Goal: Information Seeking & Learning: Find specific fact

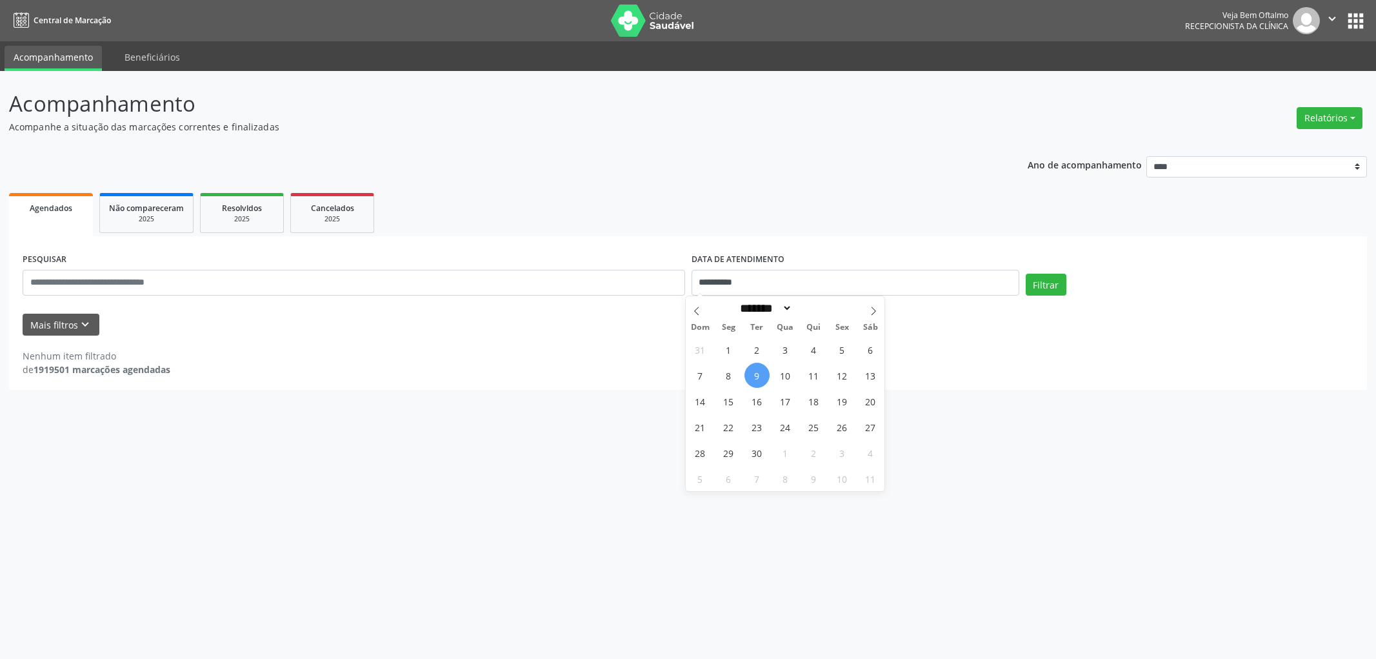
select select "*"
click at [753, 378] on span "9" at bounding box center [757, 375] width 25 height 25
type input "**********"
click at [752, 378] on span "9" at bounding box center [757, 375] width 25 height 25
click at [1043, 279] on button "Filtrar" at bounding box center [1046, 285] width 41 height 22
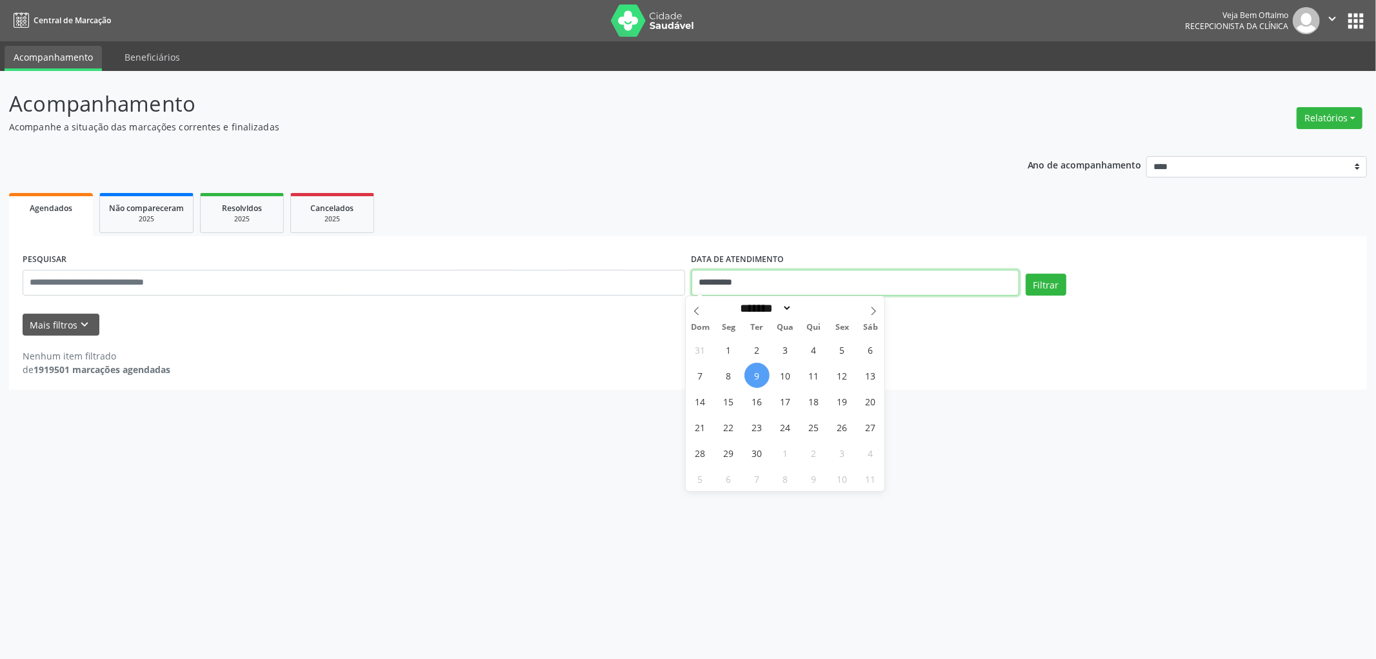
click at [743, 274] on input "**********" at bounding box center [856, 283] width 328 height 26
click at [788, 376] on span "10" at bounding box center [785, 375] width 25 height 25
type input "**********"
click at [787, 375] on span "10" at bounding box center [785, 375] width 25 height 25
click at [1047, 281] on button "Filtrar" at bounding box center [1046, 285] width 41 height 22
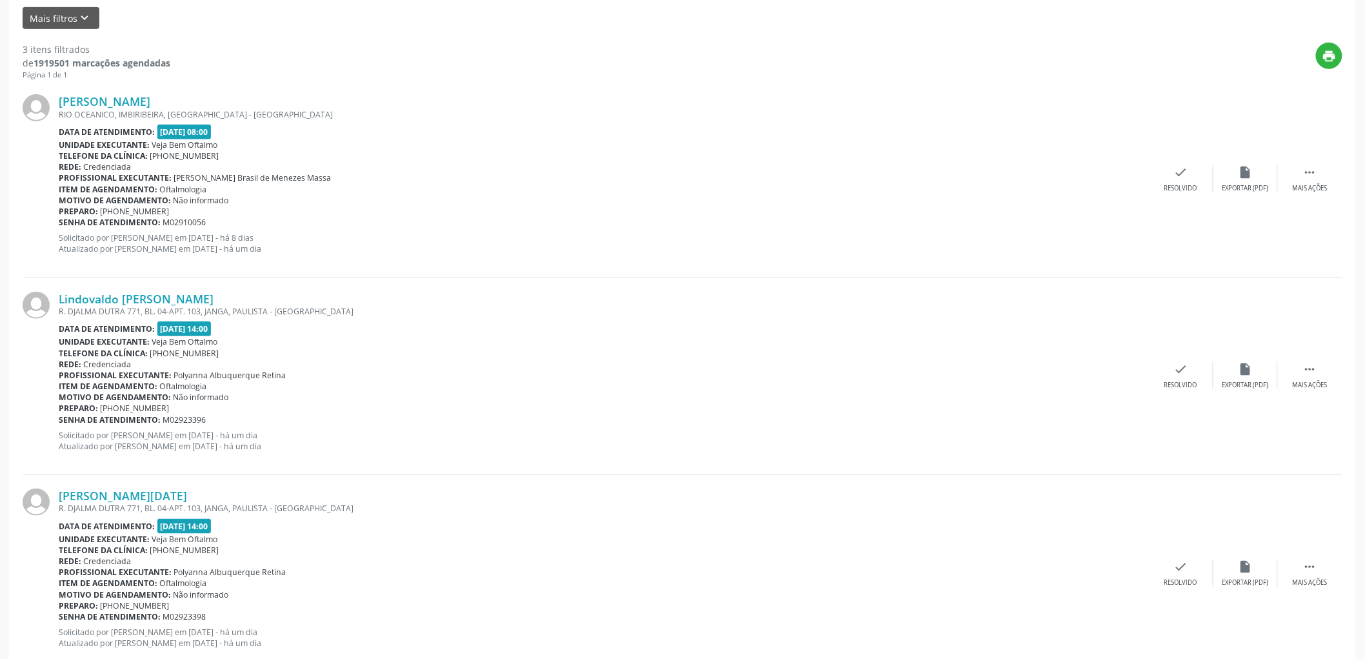
scroll to position [341, 0]
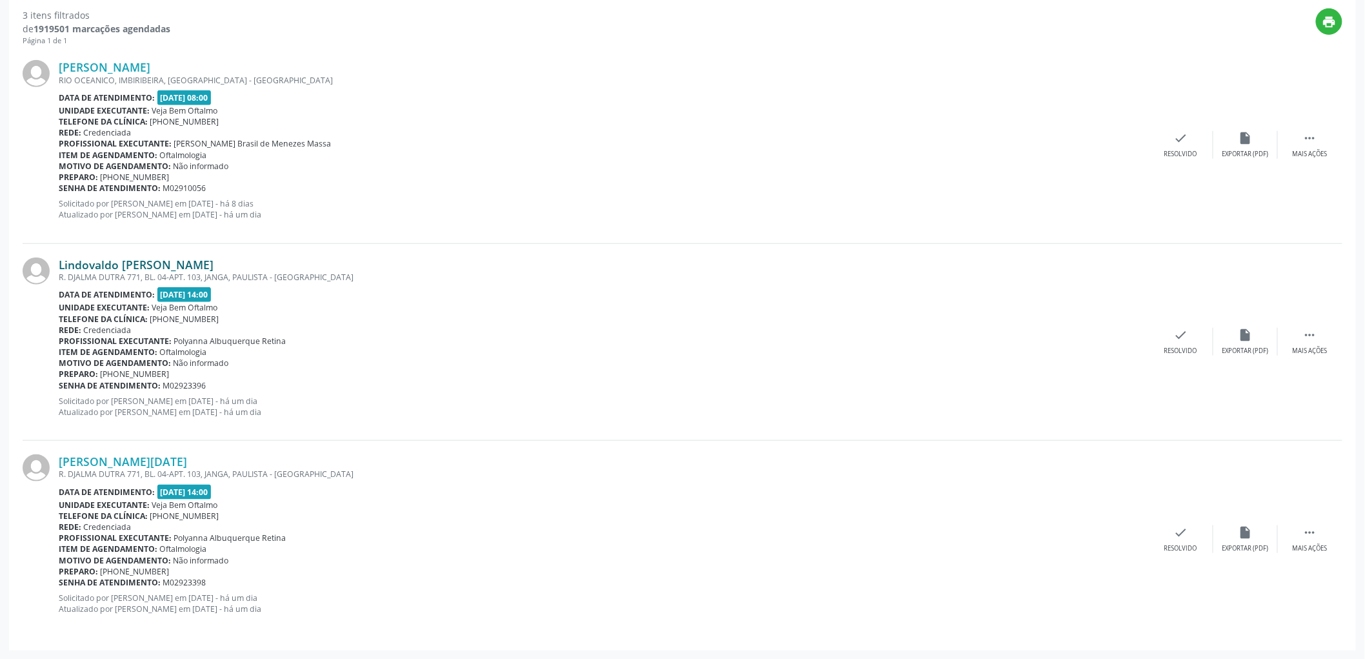
click at [155, 263] on link "Lindovaldo [PERSON_NAME]" at bounding box center [136, 264] width 155 height 14
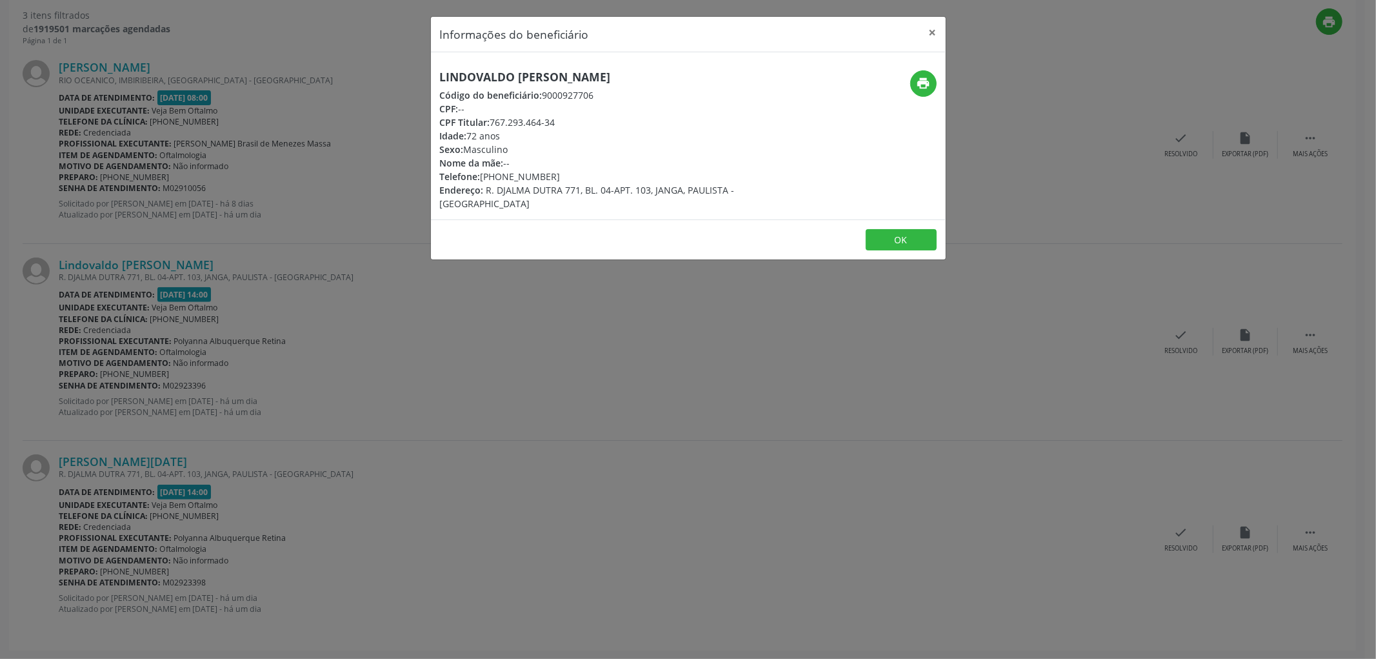
drag, startPoint x: 659, startPoint y: 75, endPoint x: 437, endPoint y: 75, distance: 222.6
click at [437, 75] on div "Lindovaldo [PERSON_NAME] Código do beneficiário: 9000927706 CPF: -- CPF Titular…" at bounding box center [602, 140] width 343 height 140
copy h5 "Lindovaldo [PERSON_NAME]"
click at [894, 229] on button "OK" at bounding box center [901, 240] width 71 height 22
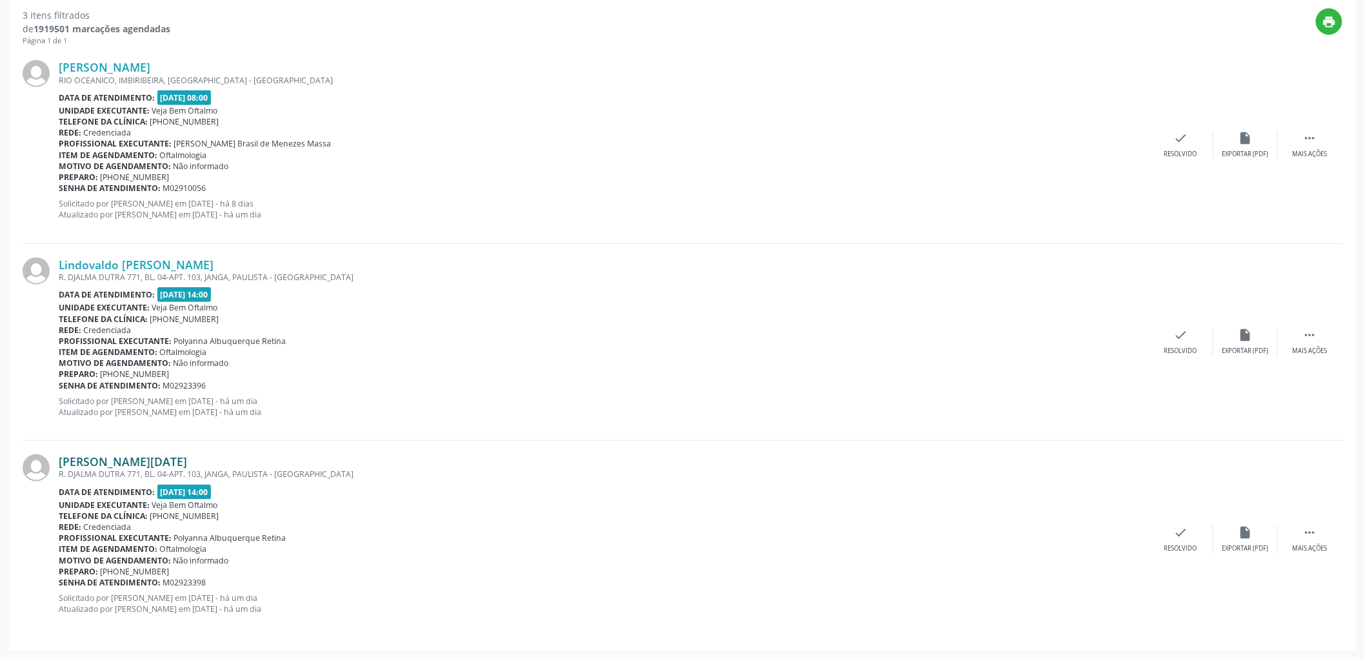
click at [119, 461] on link "[PERSON_NAME][DATE]" at bounding box center [123, 461] width 128 height 14
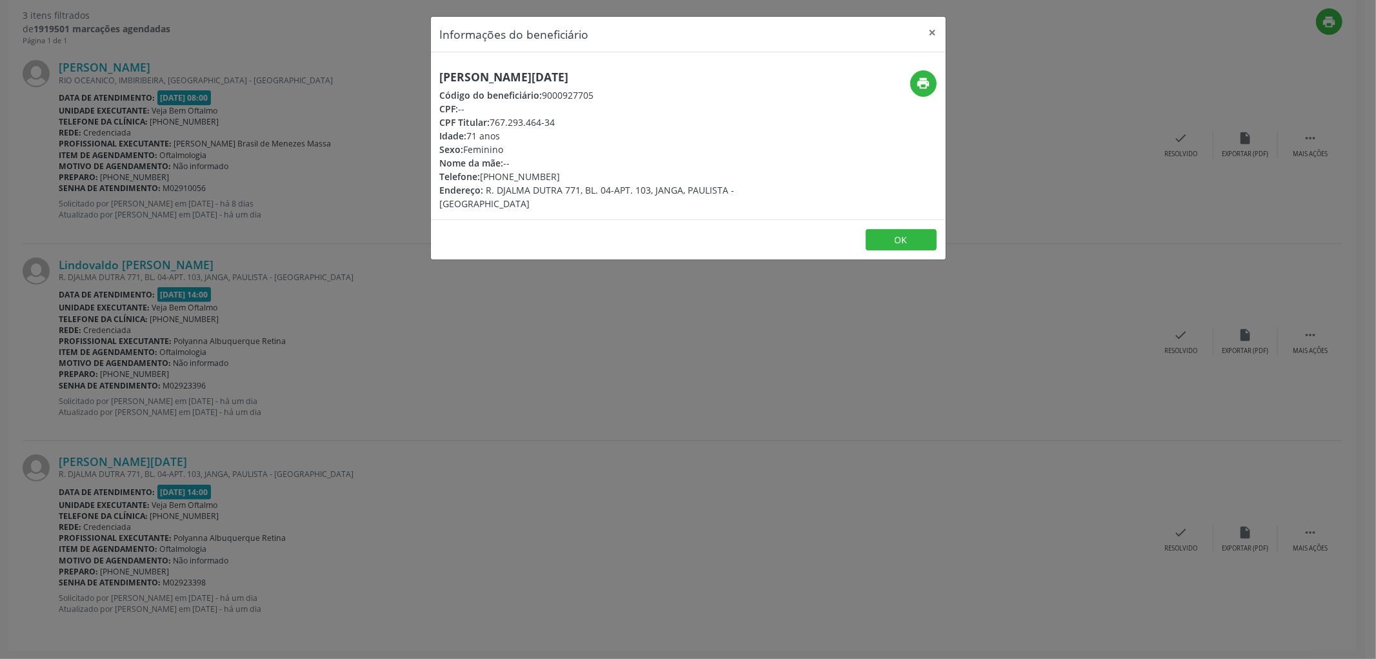
drag, startPoint x: 648, startPoint y: 75, endPoint x: 437, endPoint y: 83, distance: 211.7
click at [437, 83] on div "[PERSON_NAME][DATE] Código do beneficiário: 9000927705 CPF: -- CPF Titular: 767…" at bounding box center [602, 140] width 343 height 140
copy h5 "[PERSON_NAME][DATE]"
drag, startPoint x: 486, startPoint y: 186, endPoint x: 559, endPoint y: 188, distance: 72.3
click at [559, 188] on span "R. DJALMA DUTRA 771, BL. 04-APT. 103, JANGA, PAULISTA - [GEOGRAPHIC_DATA]" at bounding box center [587, 197] width 295 height 26
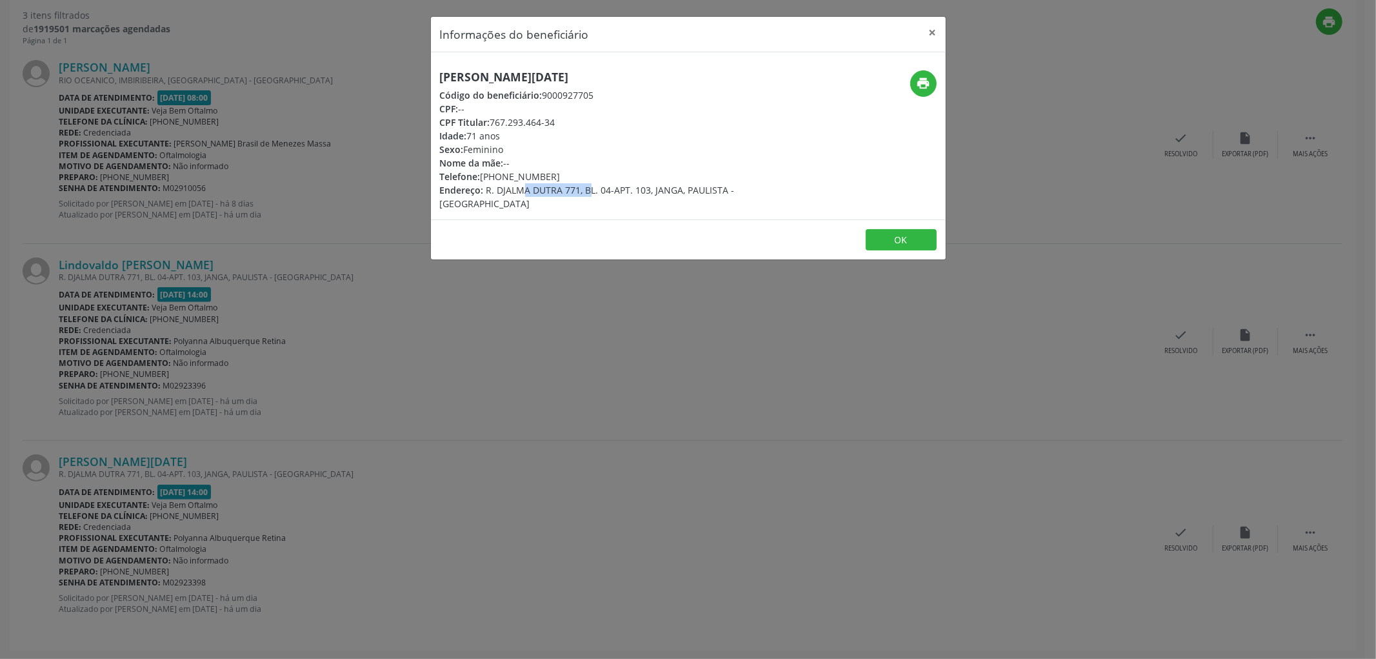
copy span "R. [PERSON_NAME]"
drag, startPoint x: 563, startPoint y: 188, endPoint x: 577, endPoint y: 188, distance: 13.5
click at [577, 188] on span "R. DJALMA DUTRA 771, BL. 04-APT. 103, JANGA, PAULISTA - [GEOGRAPHIC_DATA]" at bounding box center [587, 197] width 295 height 26
copy span "771"
drag, startPoint x: 583, startPoint y: 187, endPoint x: 624, endPoint y: 190, distance: 40.8
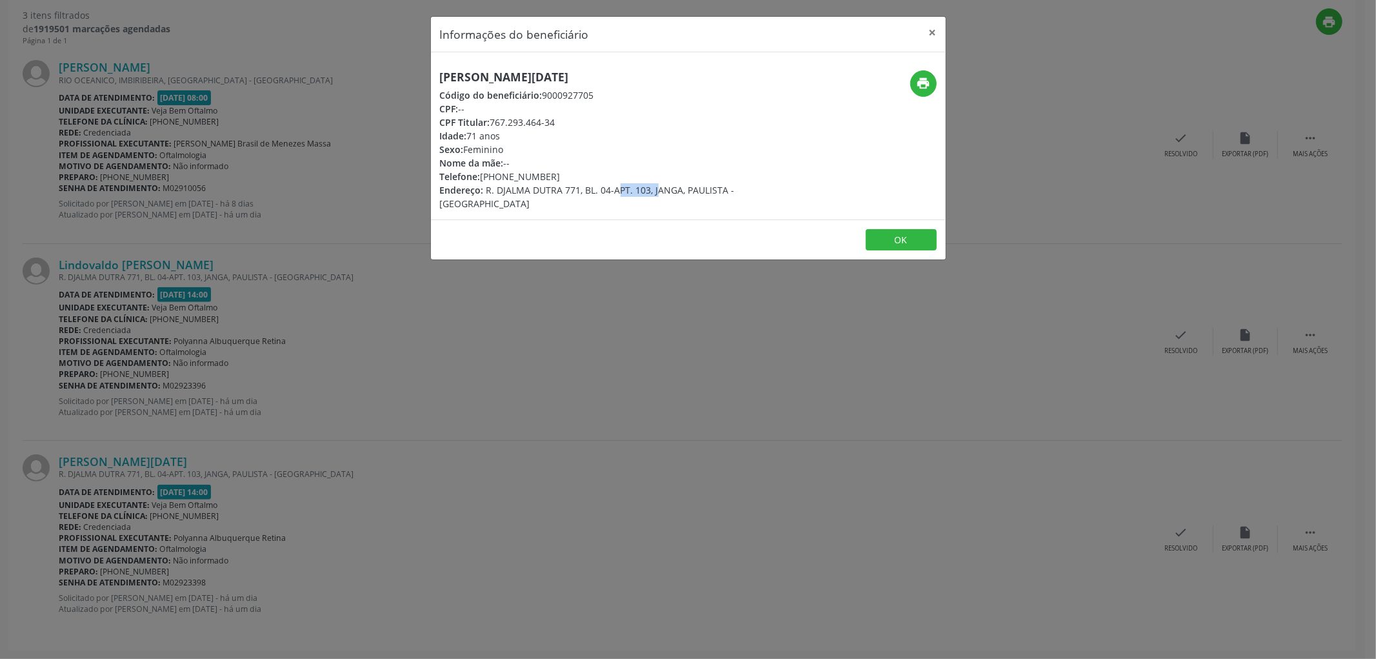
click at [627, 189] on span "R. DJALMA DUTRA 771, BL. 04-APT. 103, JANGA, PAULISTA - [GEOGRAPHIC_DATA]" at bounding box center [587, 197] width 295 height 26
copy span "BL. 04-APT"
drag, startPoint x: 632, startPoint y: 186, endPoint x: 648, endPoint y: 187, distance: 15.5
click at [648, 187] on span "R. DJALMA DUTRA 771, BL. 04-APT. 103, JANGA, PAULISTA - [GEOGRAPHIC_DATA]" at bounding box center [587, 197] width 295 height 26
copy span "103"
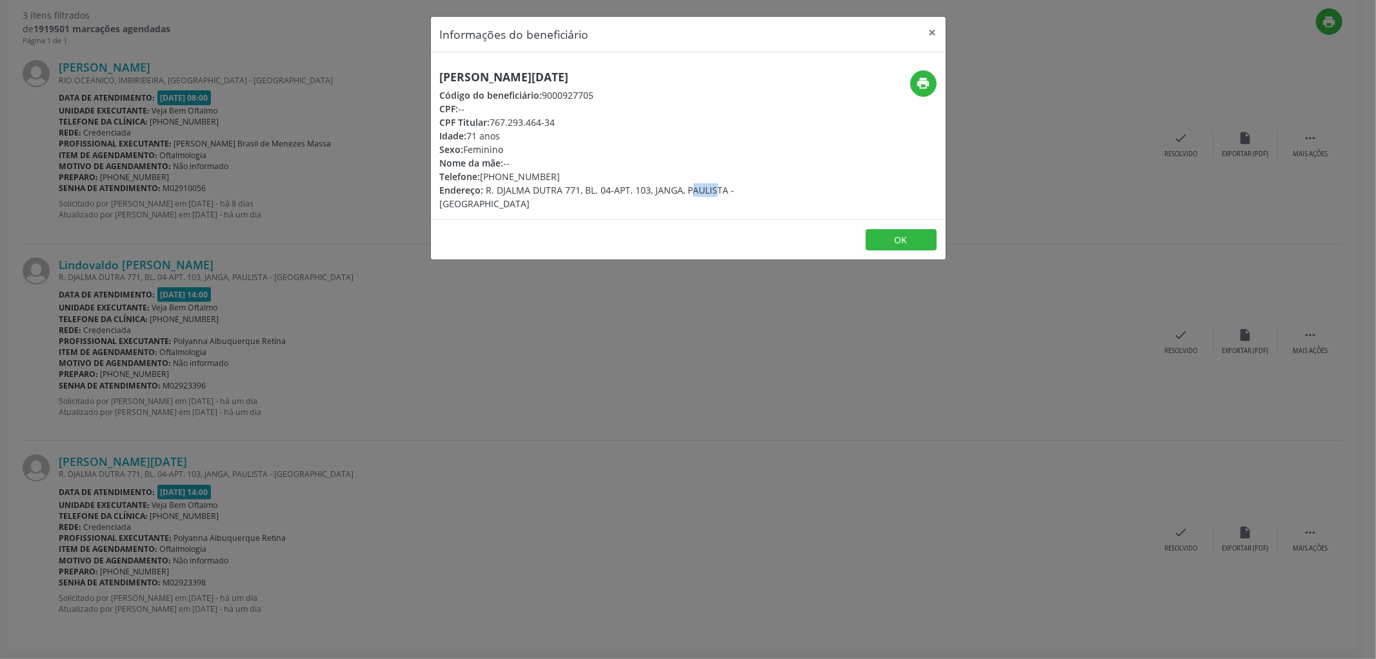
drag, startPoint x: 653, startPoint y: 188, endPoint x: 679, endPoint y: 188, distance: 25.8
click at [679, 188] on span "R. DJALMA DUTRA 771, BL. 04-APT. 103, JANGA, PAULISTA - [GEOGRAPHIC_DATA]" at bounding box center [587, 197] width 295 height 26
copy span "JANGA"
click at [919, 229] on button "OK" at bounding box center [901, 240] width 71 height 22
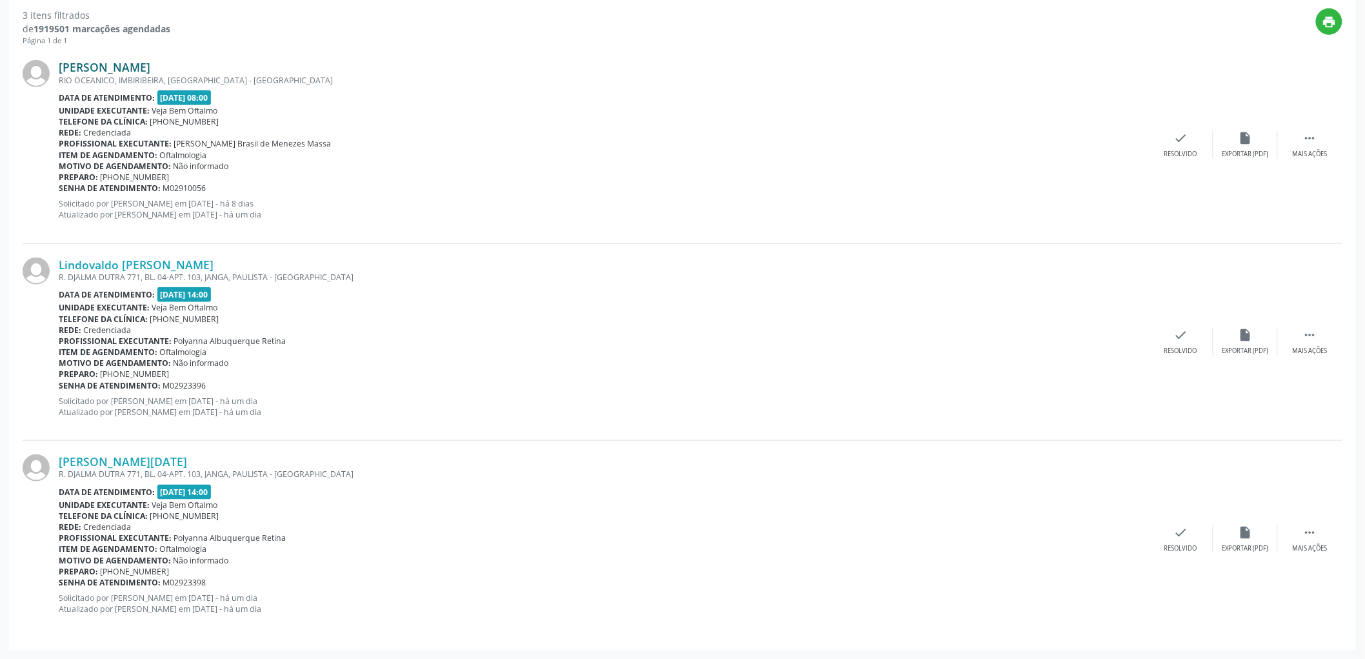
click at [150, 63] on link "[PERSON_NAME]" at bounding box center [105, 67] width 92 height 14
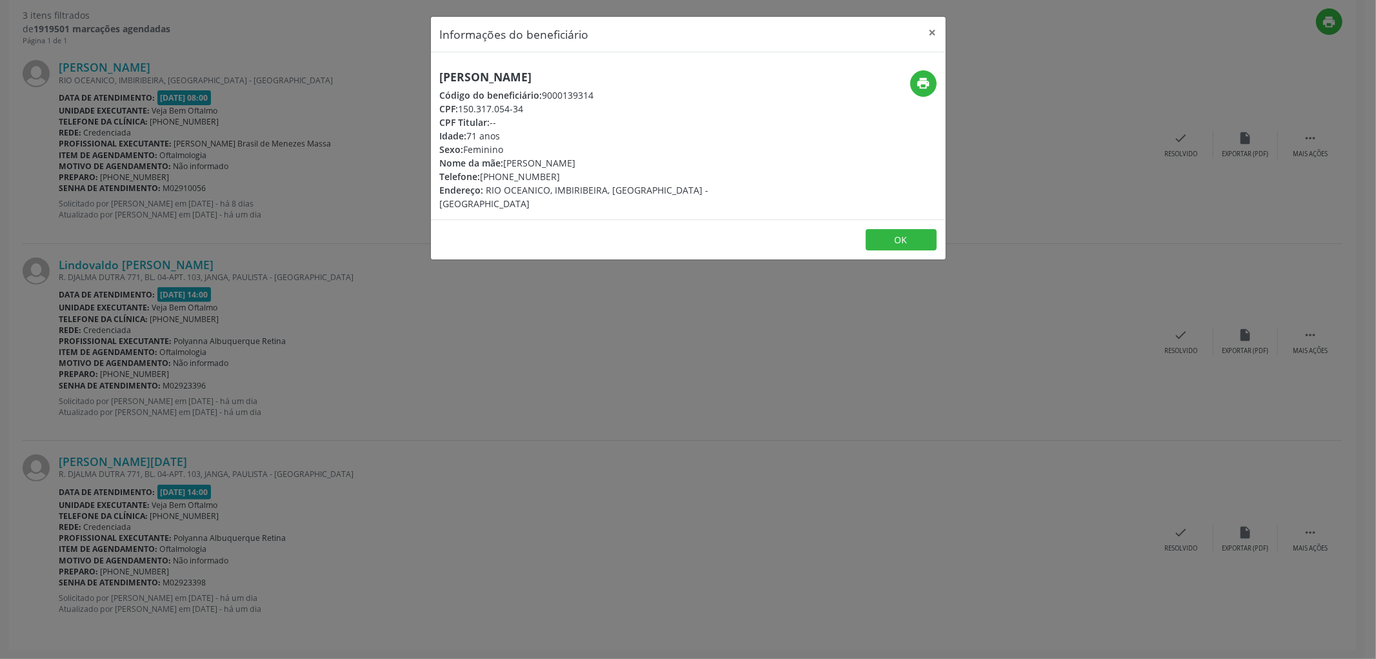
drag, startPoint x: 658, startPoint y: 72, endPoint x: 410, endPoint y: 72, distance: 247.7
click at [410, 72] on div "Informações do beneficiário × [PERSON_NAME] Código do beneficiário: 9000139314 …" at bounding box center [688, 329] width 1376 height 659
copy h5 "[PERSON_NAME]"
click at [894, 229] on button "OK" at bounding box center [901, 240] width 71 height 22
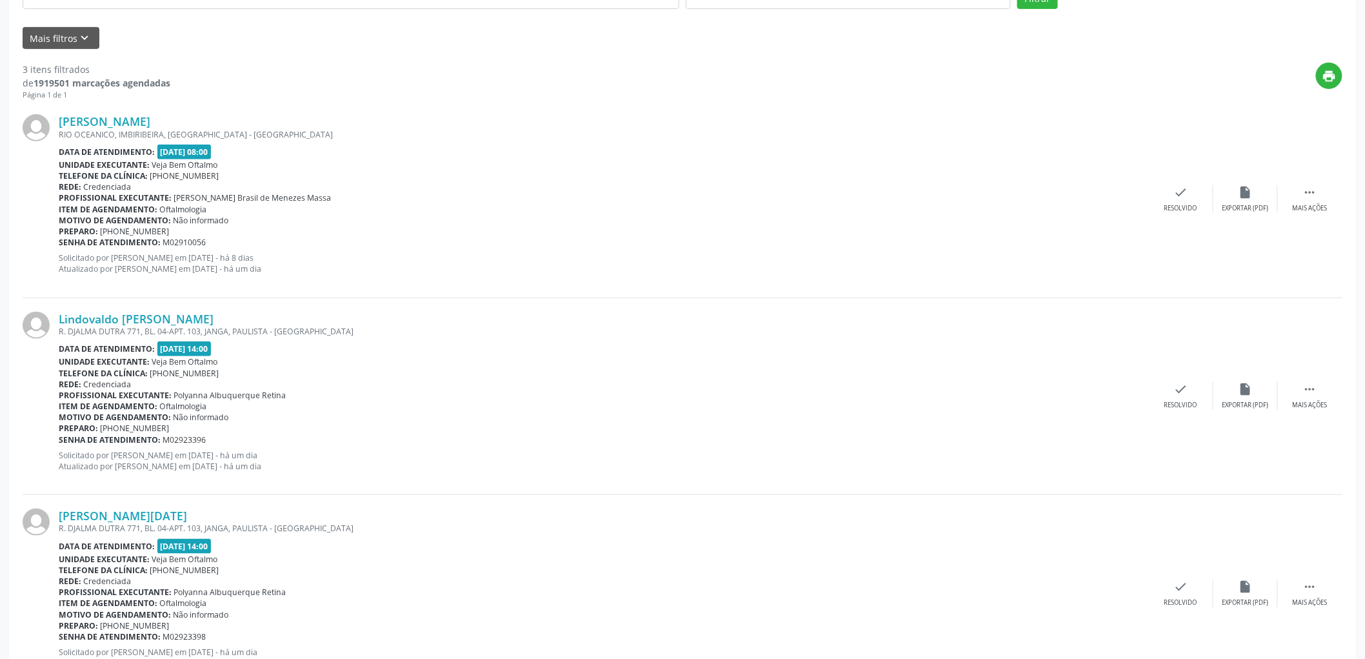
scroll to position [126, 0]
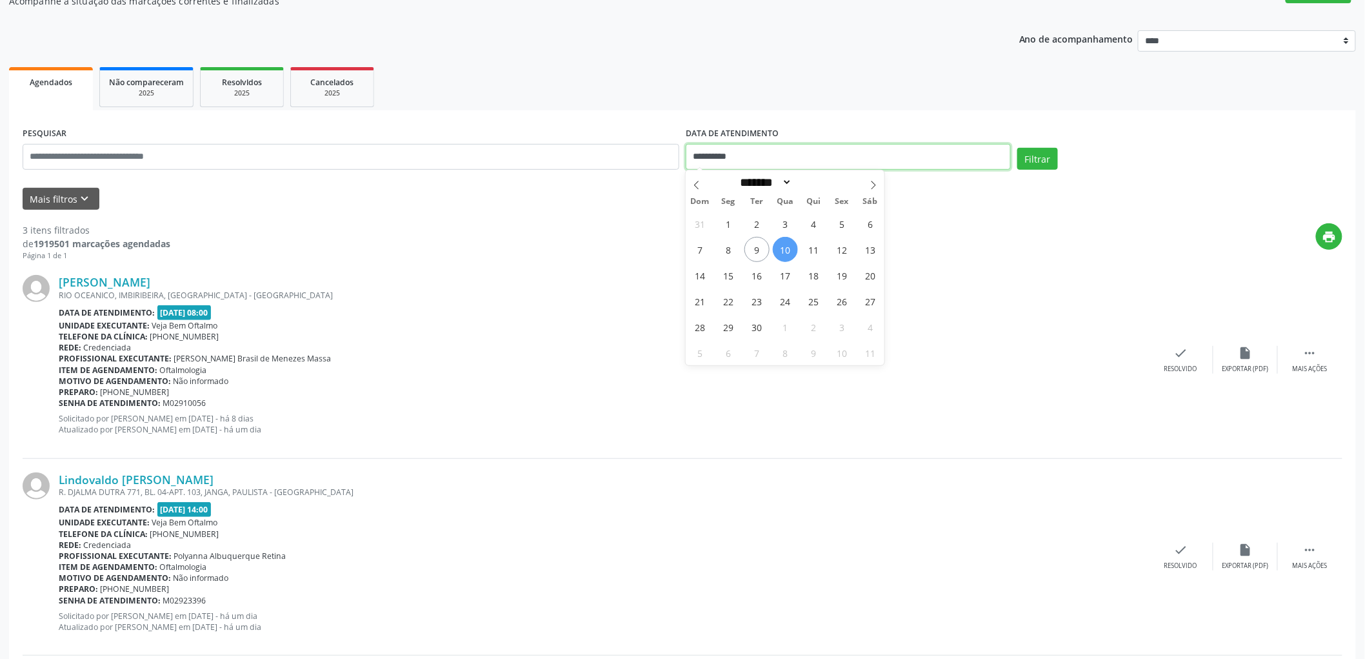
click at [719, 157] on input "**********" at bounding box center [848, 157] width 325 height 26
click at [814, 250] on span "11" at bounding box center [813, 249] width 25 height 25
type input "**********"
click at [814, 250] on span "11" at bounding box center [813, 249] width 25 height 25
click at [1052, 159] on button "Filtrar" at bounding box center [1037, 159] width 41 height 22
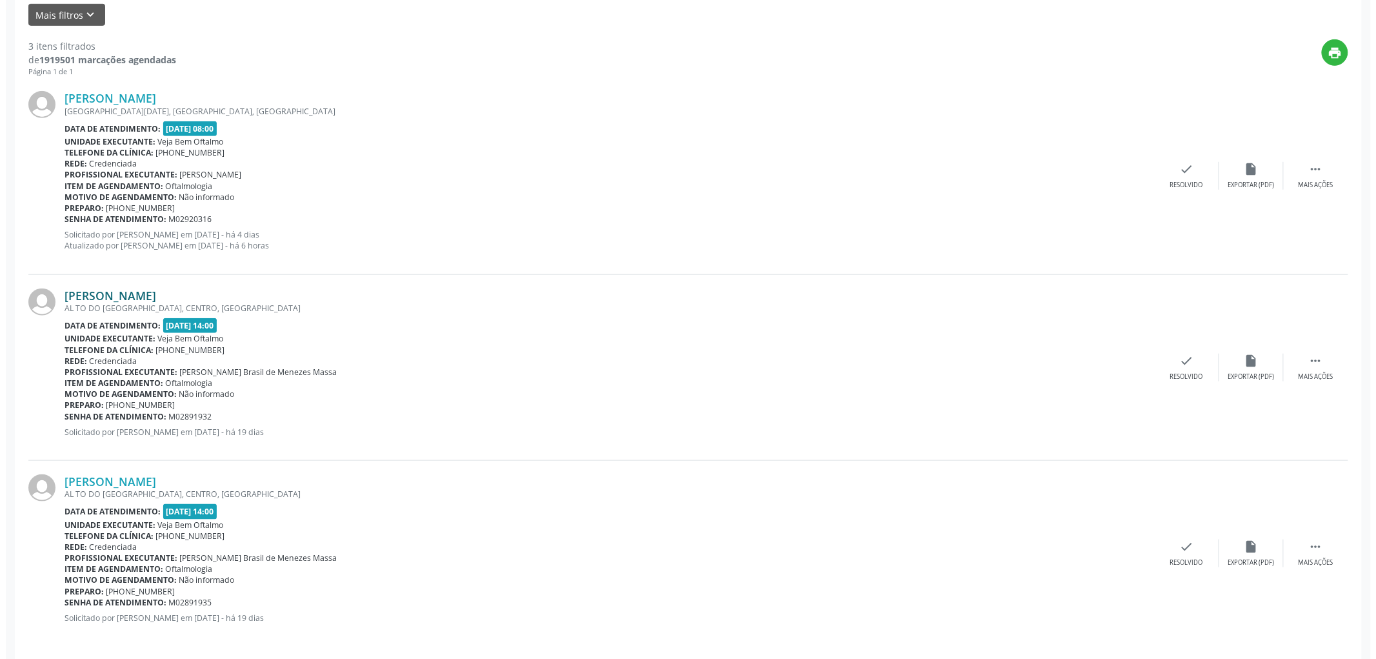
scroll to position [319, 0]
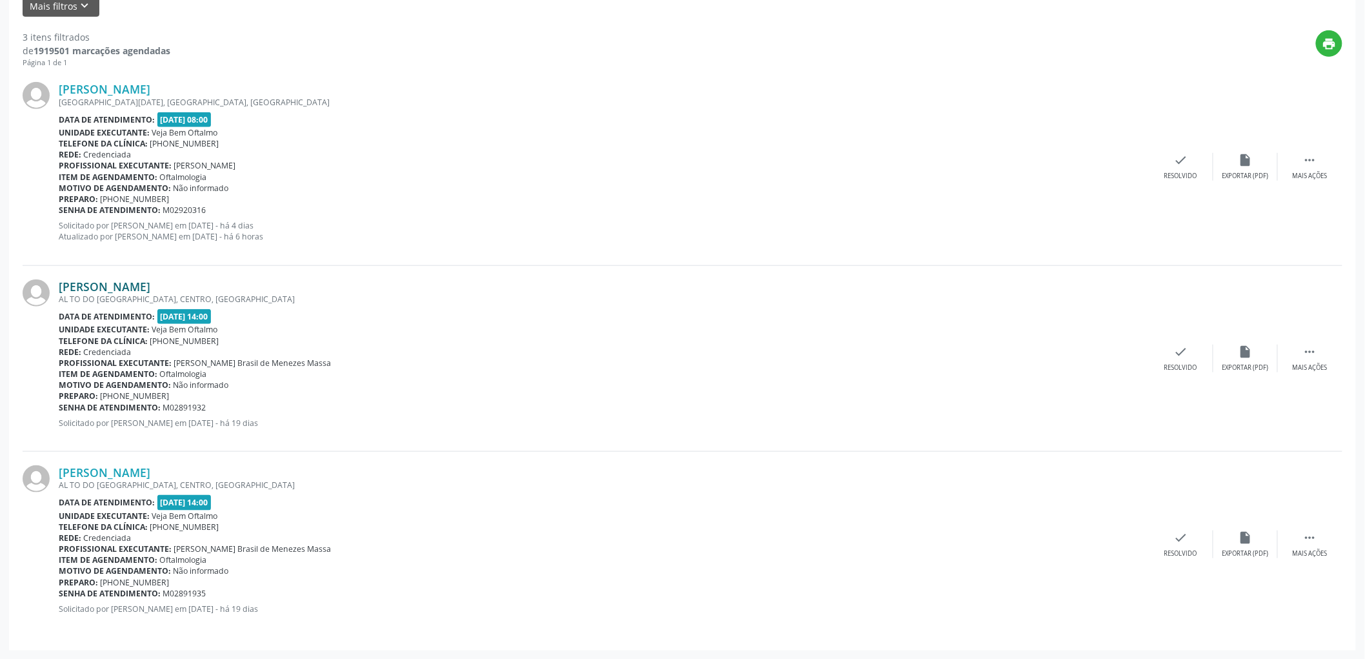
click at [150, 286] on link "[PERSON_NAME]" at bounding box center [105, 286] width 92 height 14
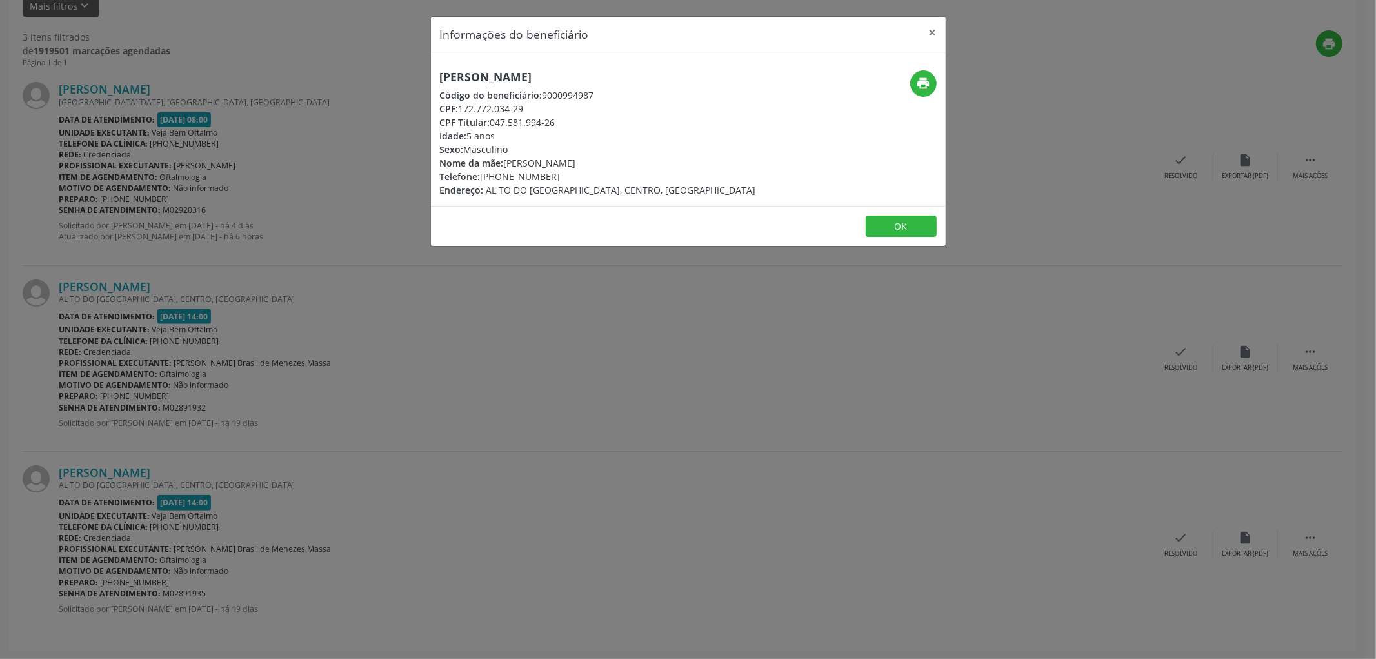
drag, startPoint x: 661, startPoint y: 73, endPoint x: 400, endPoint y: 77, distance: 261.3
click at [400, 77] on div "Informações do beneficiário × [PERSON_NAME] Código do beneficiário: 9000994987 …" at bounding box center [688, 329] width 1376 height 659
copy h5 "[PERSON_NAME]"
drag, startPoint x: 506, startPoint y: 162, endPoint x: 627, endPoint y: 163, distance: 120.7
click at [627, 163] on div "Nome da mãe: [PERSON_NAME]" at bounding box center [598, 163] width 316 height 14
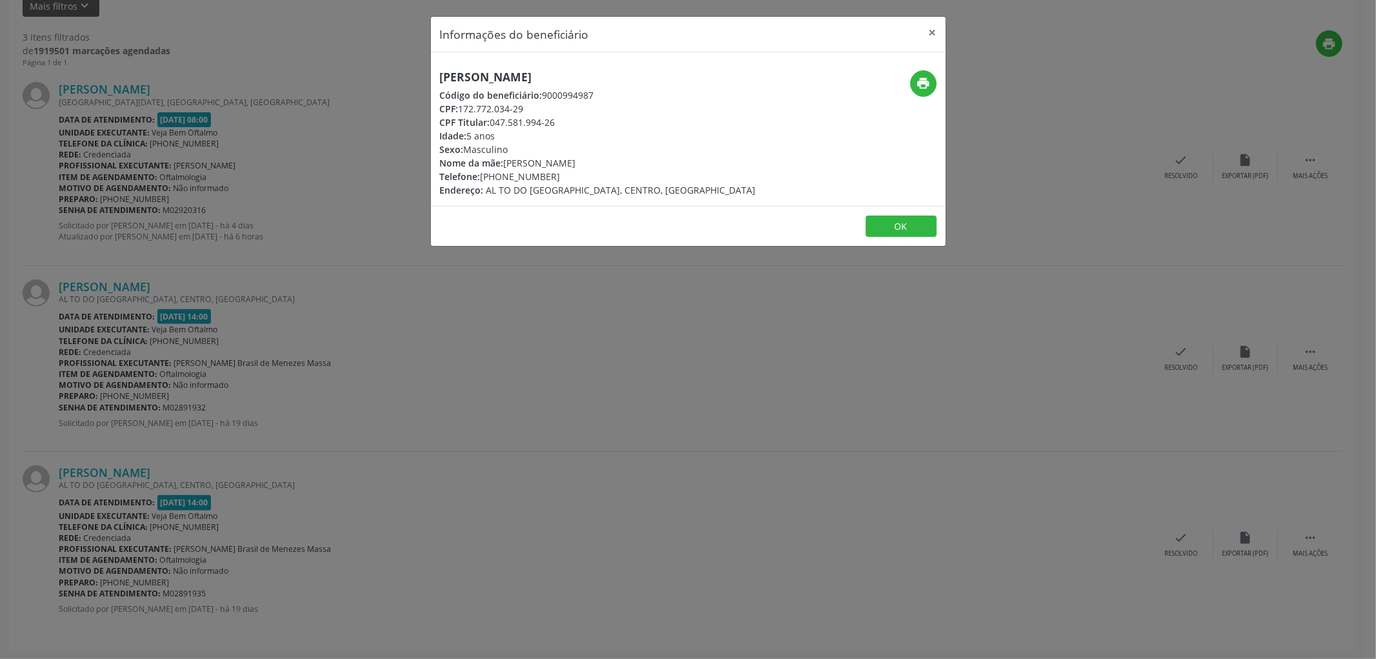
copy div "[PERSON_NAME]"
